Goal: Information Seeking & Learning: Understand process/instructions

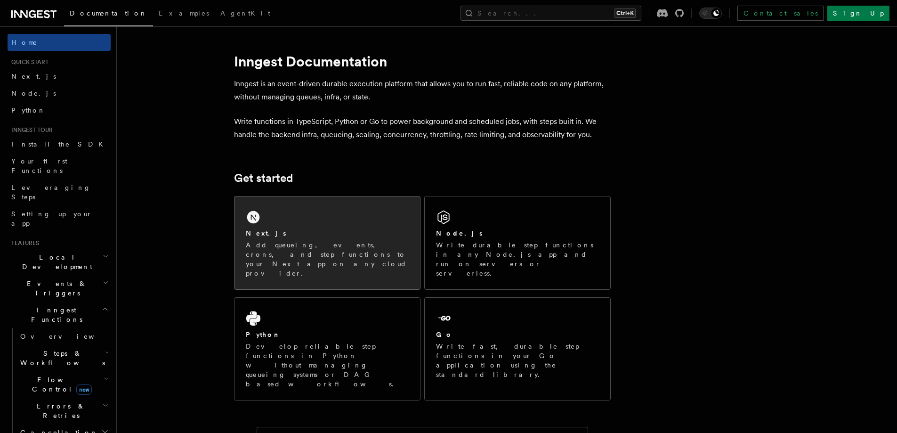
click at [288, 224] on div "Next.js Add queueing, events, crons, and step functions to your Next app on any…" at bounding box center [326, 242] width 185 height 93
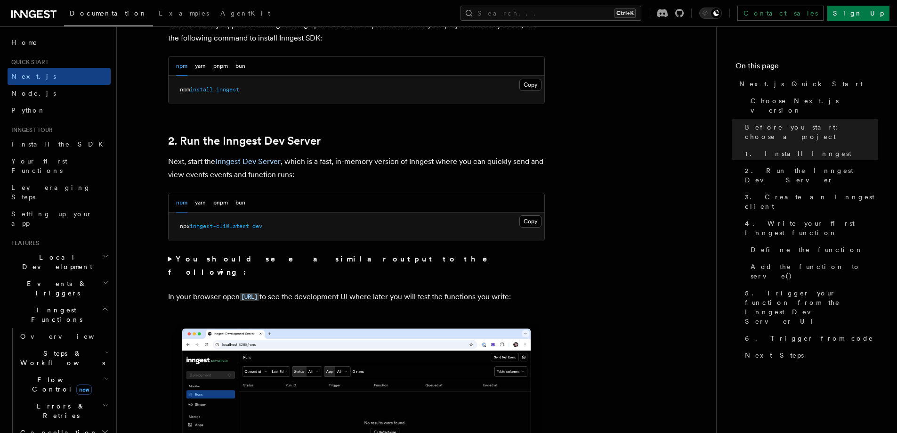
scroll to position [565, 0]
click at [527, 219] on button "Copy Copied" at bounding box center [530, 221] width 22 height 12
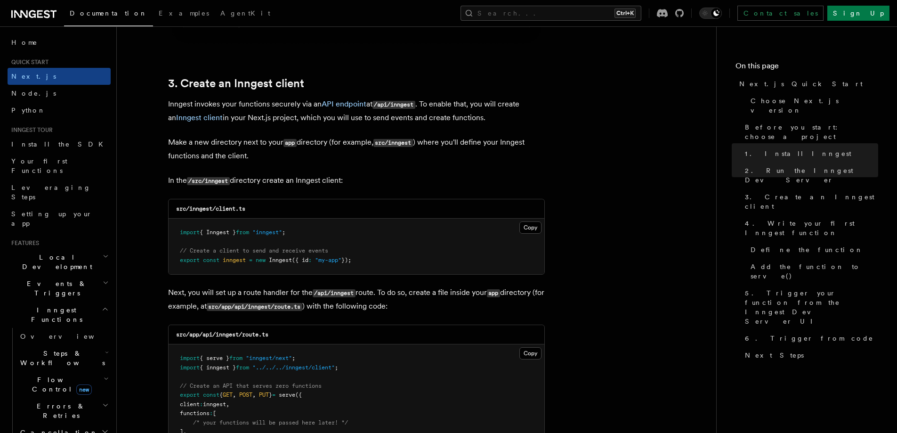
scroll to position [1129, 0]
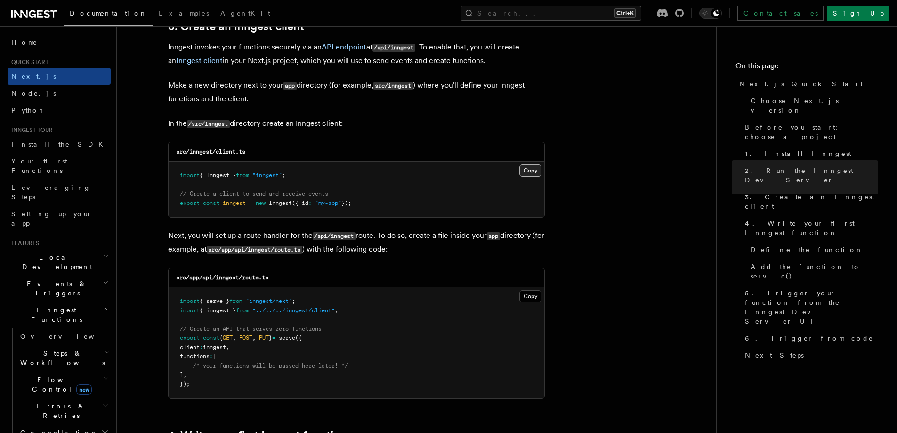
click at [526, 165] on button "Copy Copied" at bounding box center [530, 170] width 22 height 12
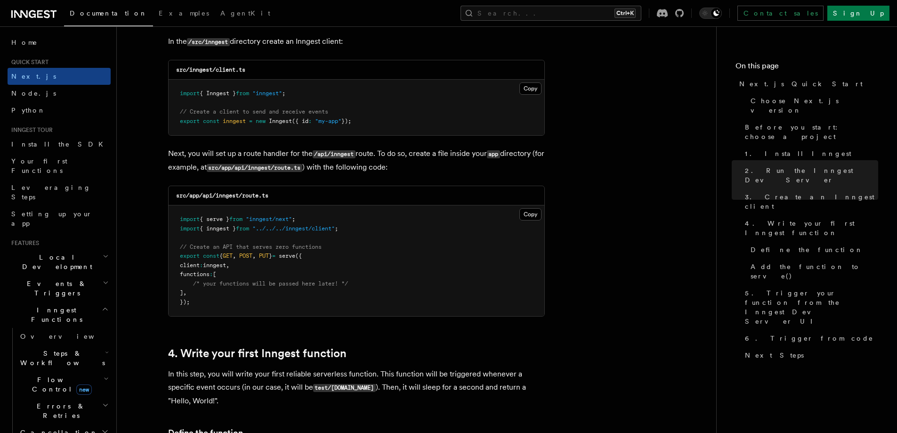
scroll to position [1224, 0]
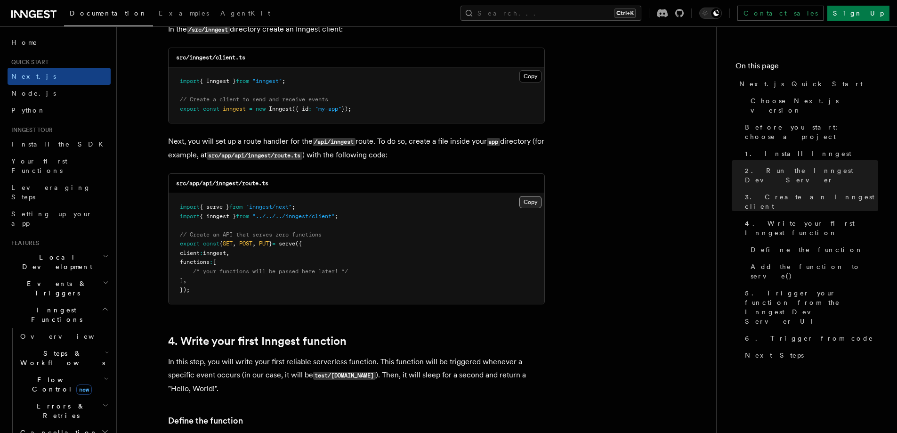
click at [539, 205] on button "Copy Copied" at bounding box center [530, 202] width 22 height 12
click at [537, 200] on button "Copy Copied" at bounding box center [530, 202] width 22 height 12
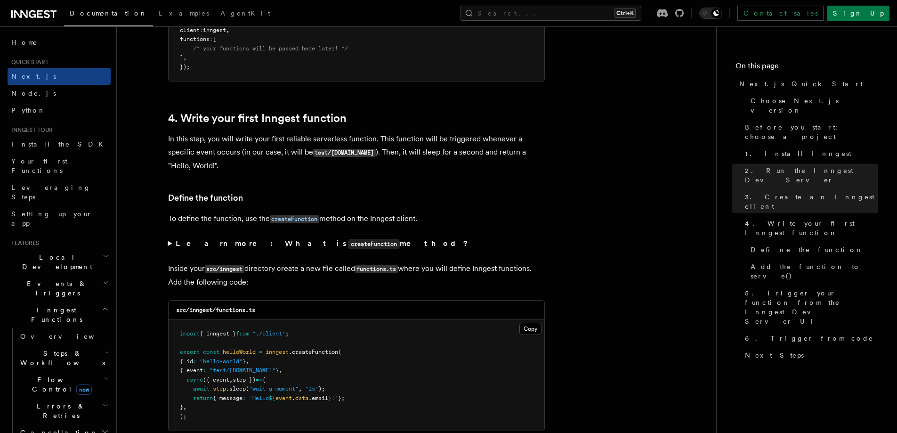
scroll to position [1647, 0]
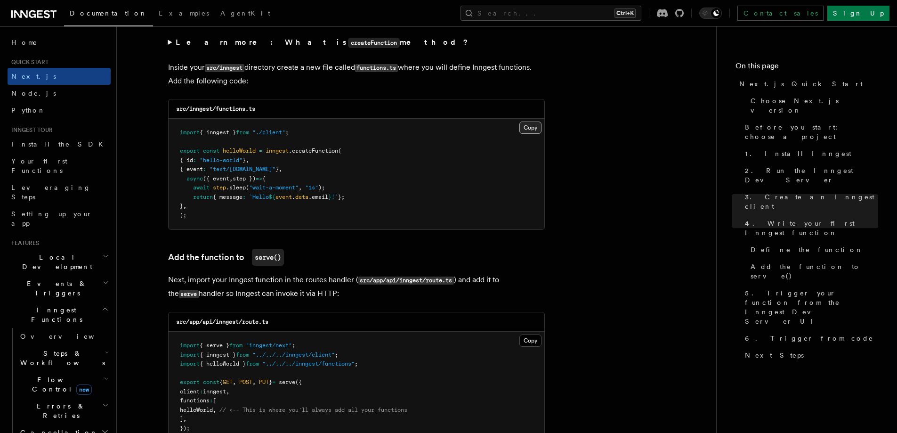
click at [525, 128] on button "Copy Copied" at bounding box center [530, 127] width 22 height 12
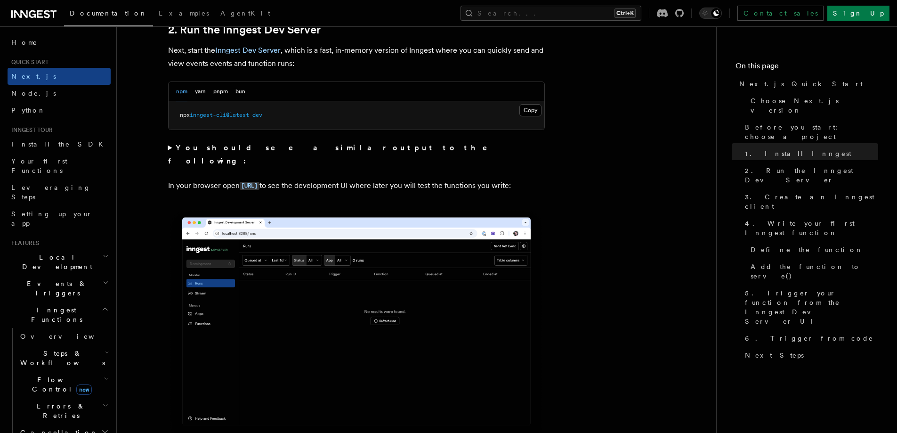
scroll to position [659, 0]
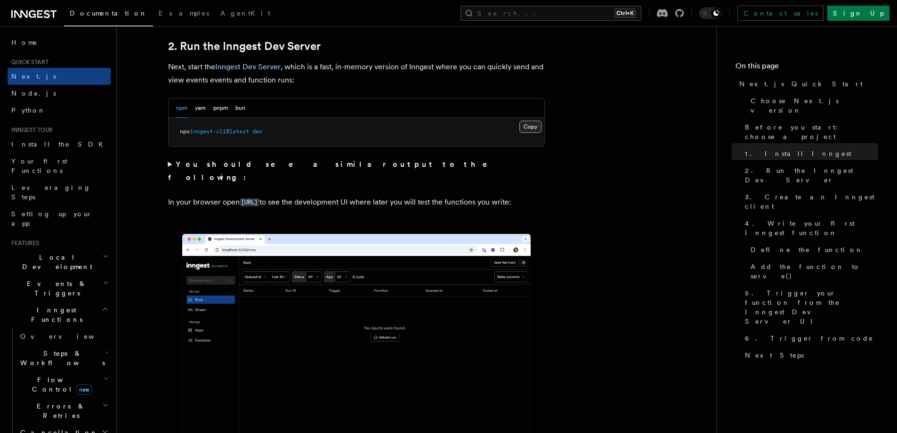
click at [527, 128] on button "Copy Copied" at bounding box center [530, 126] width 22 height 12
click at [525, 128] on button "Copy Copied" at bounding box center [530, 126] width 22 height 12
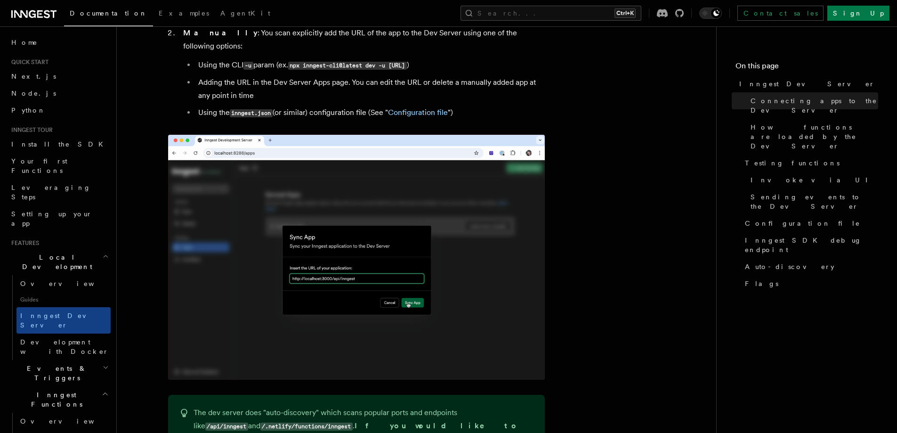
scroll to position [604, 0]
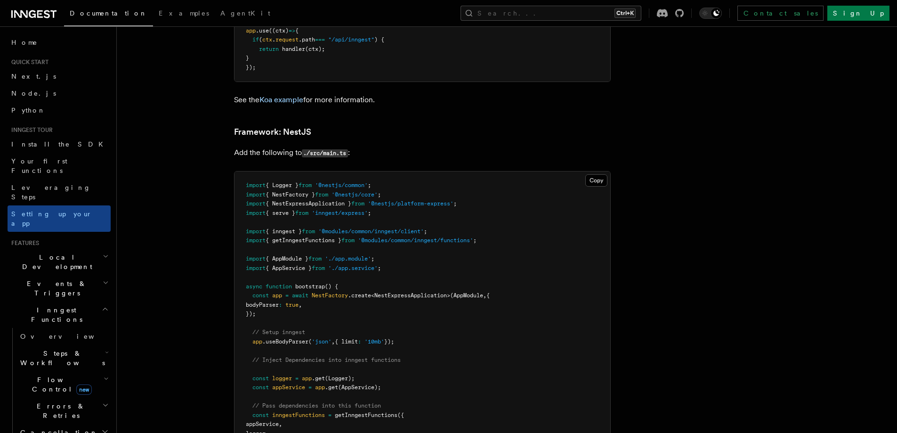
scroll to position [4959, 0]
